Goal: Understand process/instructions: Learn how to perform a task or action

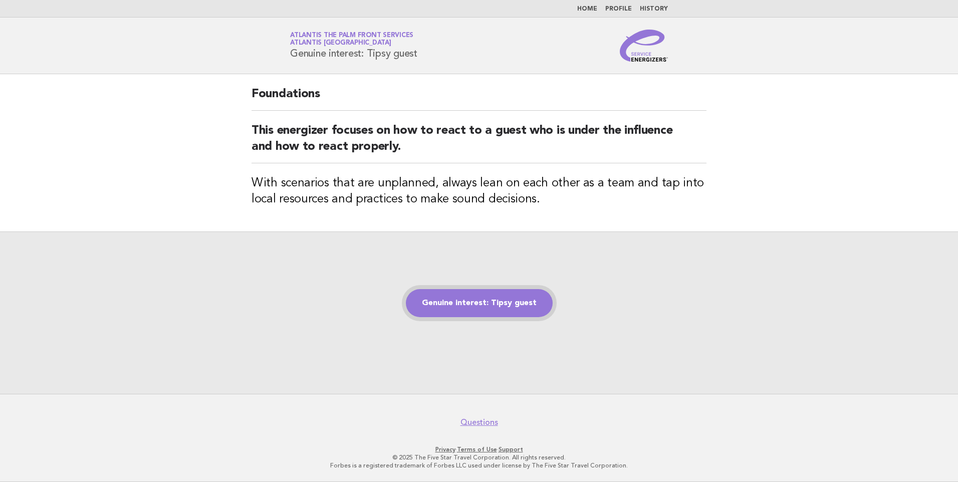
click at [472, 308] on link "Genuine interest: Tipsy guest" at bounding box center [479, 303] width 147 height 28
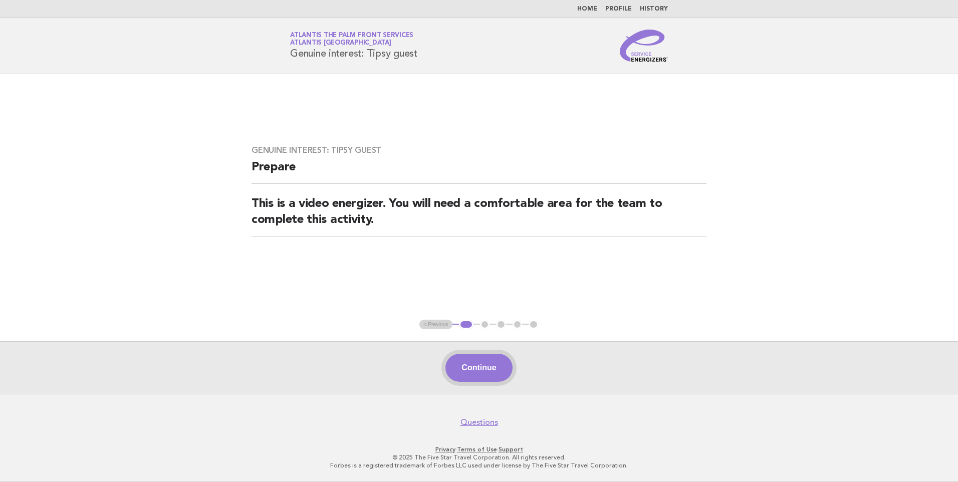
click at [476, 374] on button "Continue" at bounding box center [478, 368] width 67 height 28
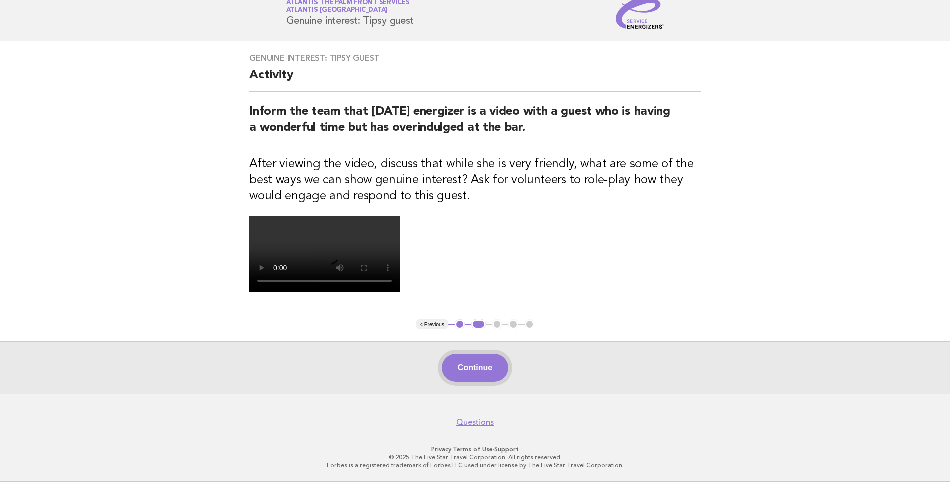
click at [473, 367] on button "Continue" at bounding box center [475, 368] width 67 height 28
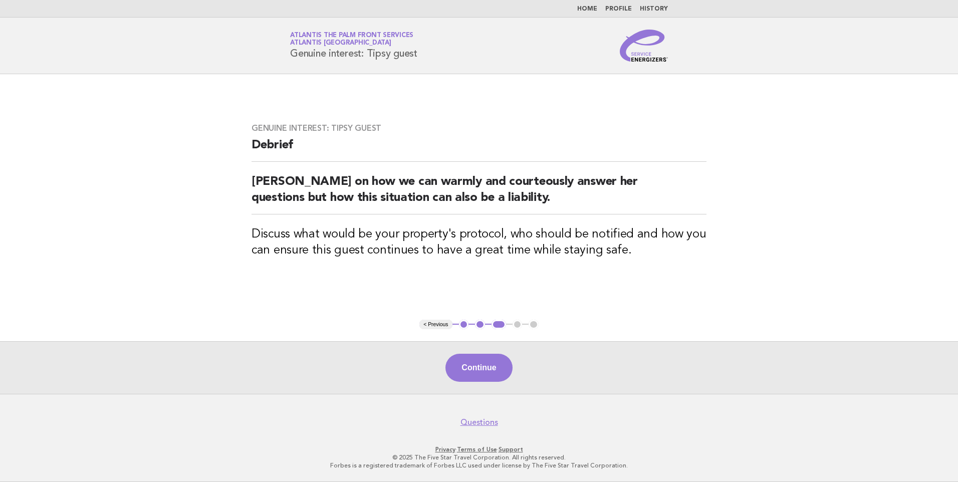
click at [473, 367] on button "Continue" at bounding box center [478, 368] width 67 height 28
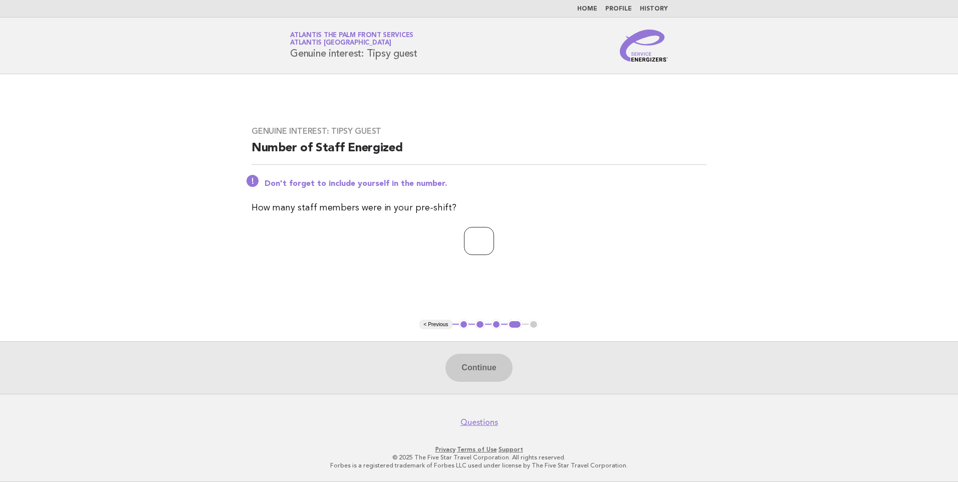
click at [464, 235] on input "number" at bounding box center [479, 241] width 30 height 28
type input "*"
click at [478, 363] on button "Continue" at bounding box center [478, 368] width 67 height 28
